Goal: Navigation & Orientation: Find specific page/section

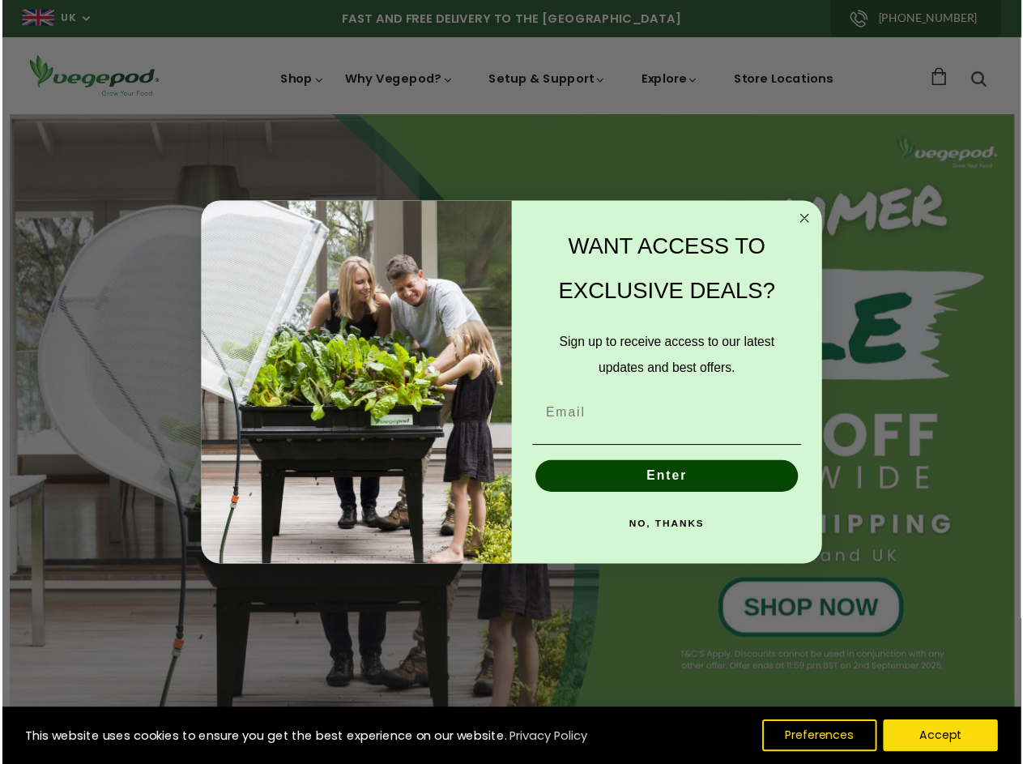
scroll to position [0, 3443]
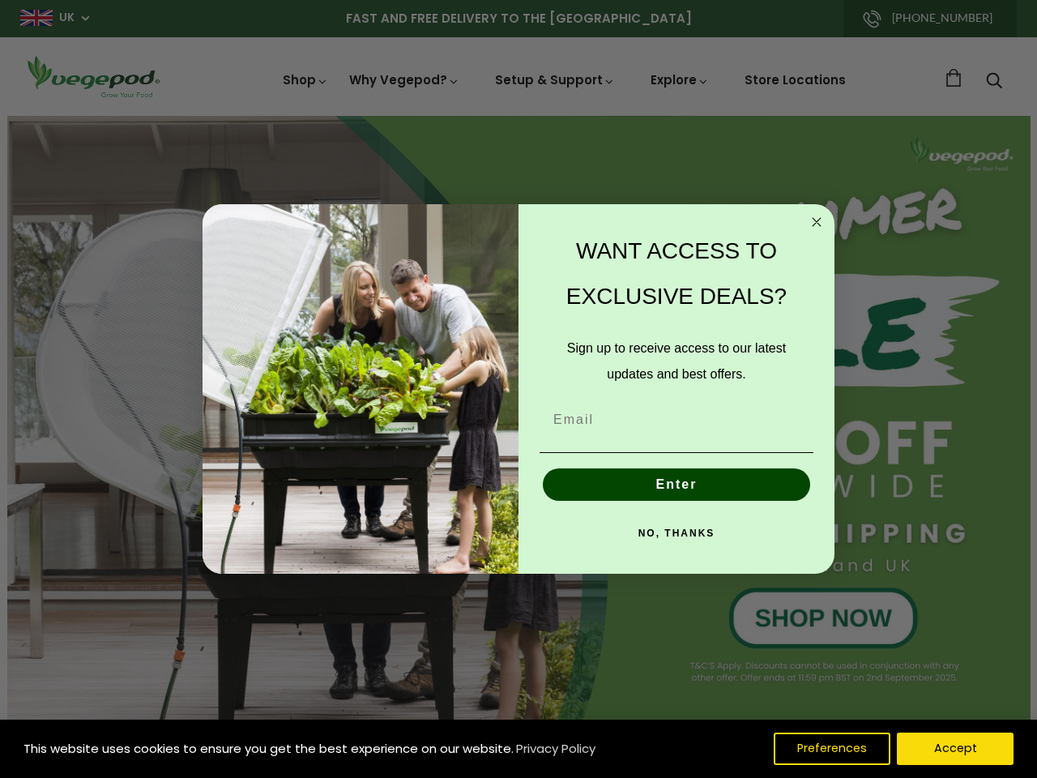
click at [519, 389] on div "WANT ACCESS TO EXCLUSIVE DEALS? Sign up to receive access to our latest updates…" at bounding box center [669, 389] width 300 height 338
click at [817, 222] on icon "Close dialog" at bounding box center [817, 222] width 8 height 8
click at [677, 485] on button "Enter" at bounding box center [676, 484] width 267 height 32
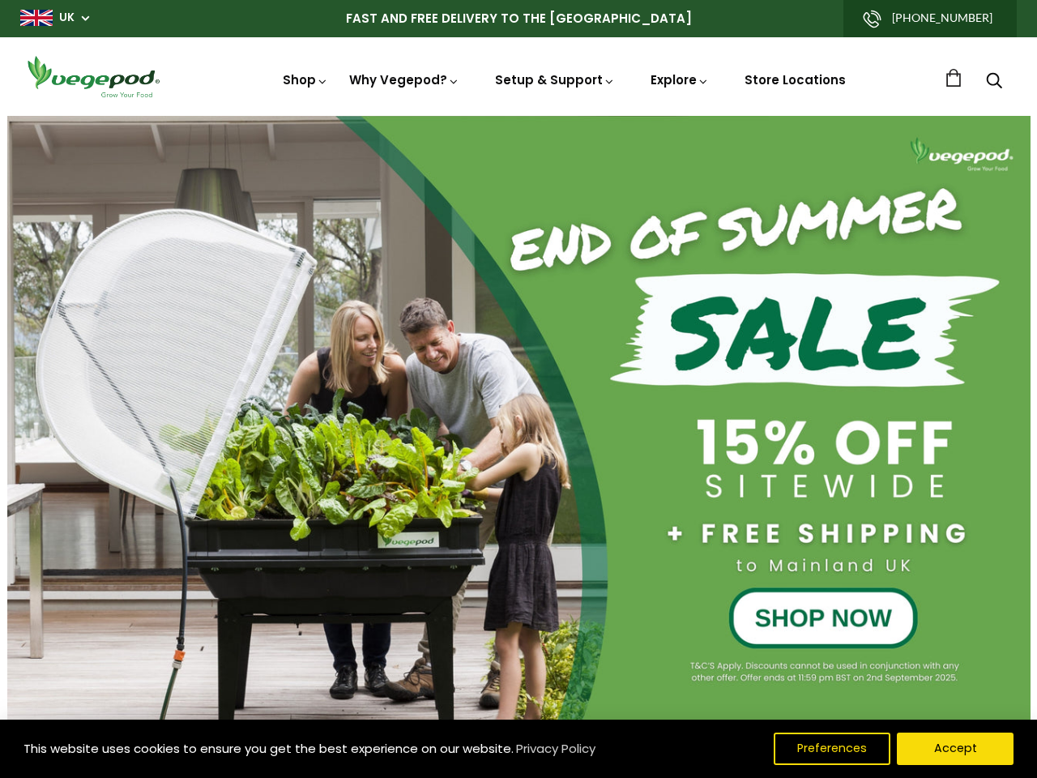
click at [677, 554] on button "NO, THANKS" at bounding box center [677, 570] width 274 height 32
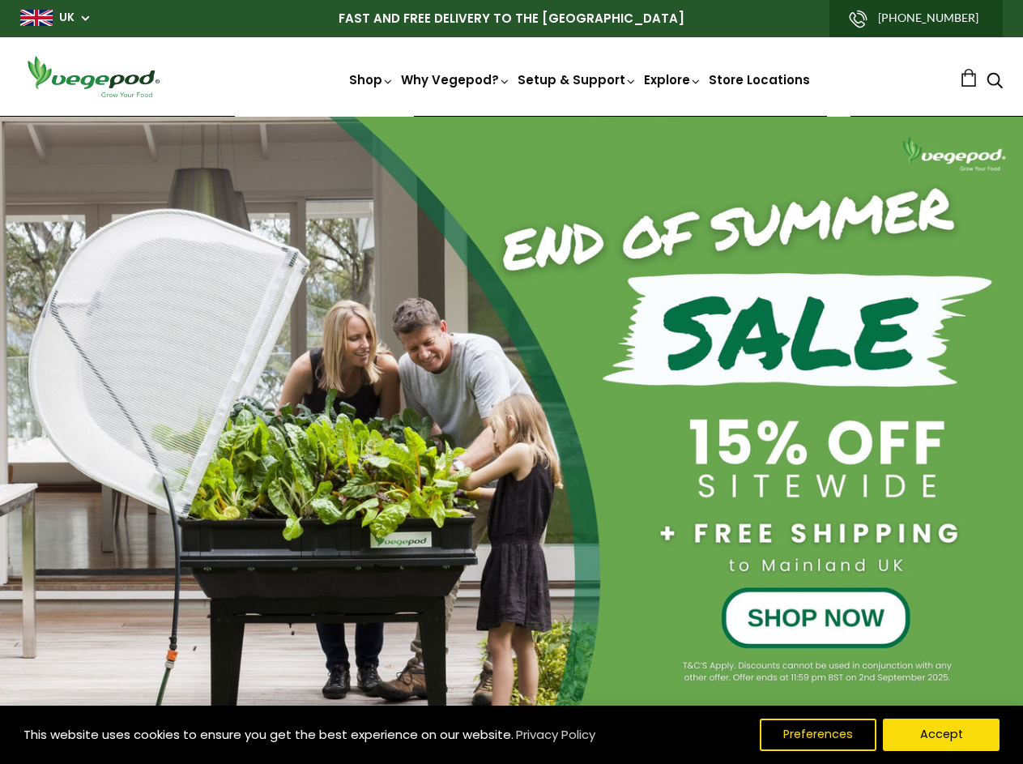
scroll to position [0, 242]
